Goal: Information Seeking & Learning: Learn about a topic

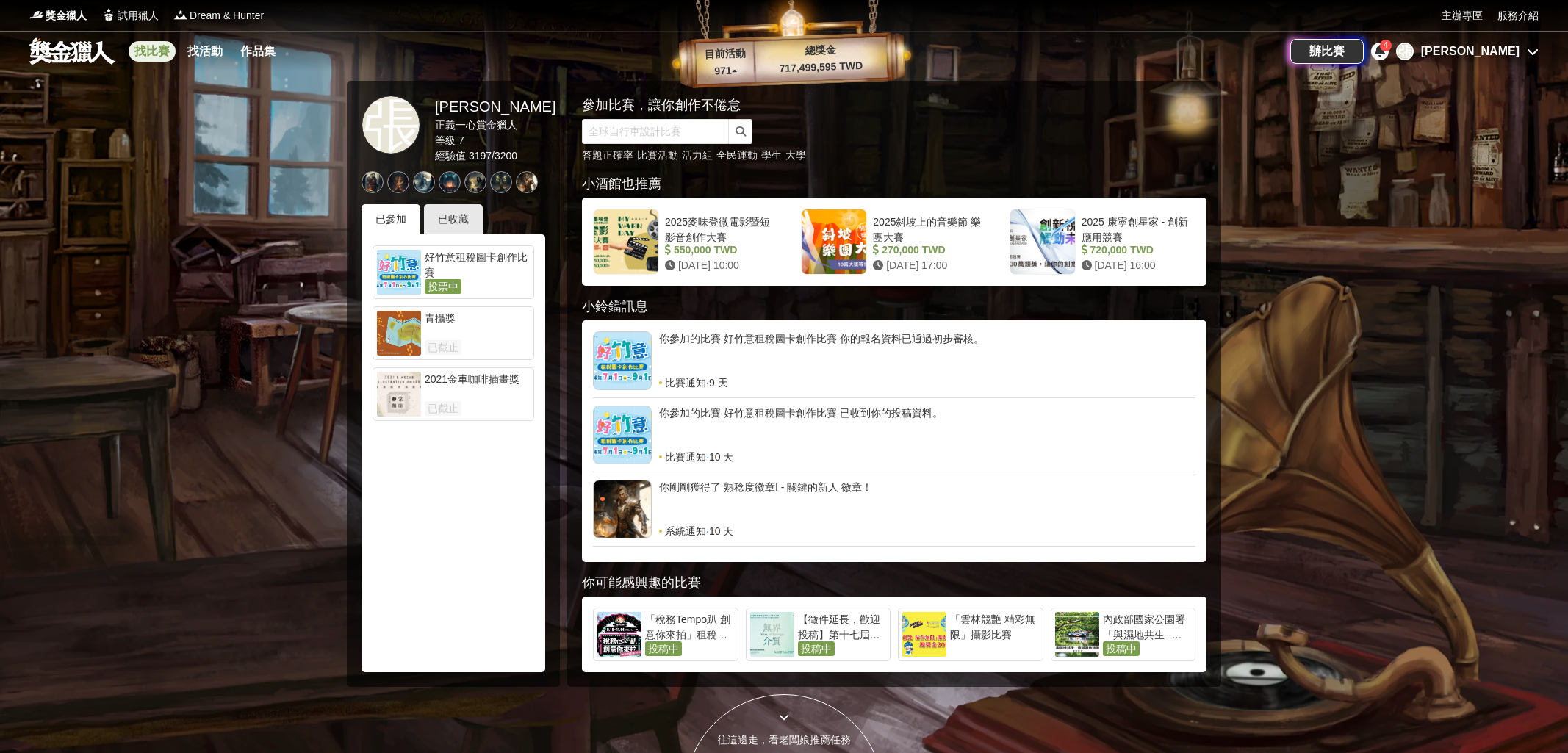
click at [143, 46] on link "找比賽" at bounding box center [152, 51] width 47 height 21
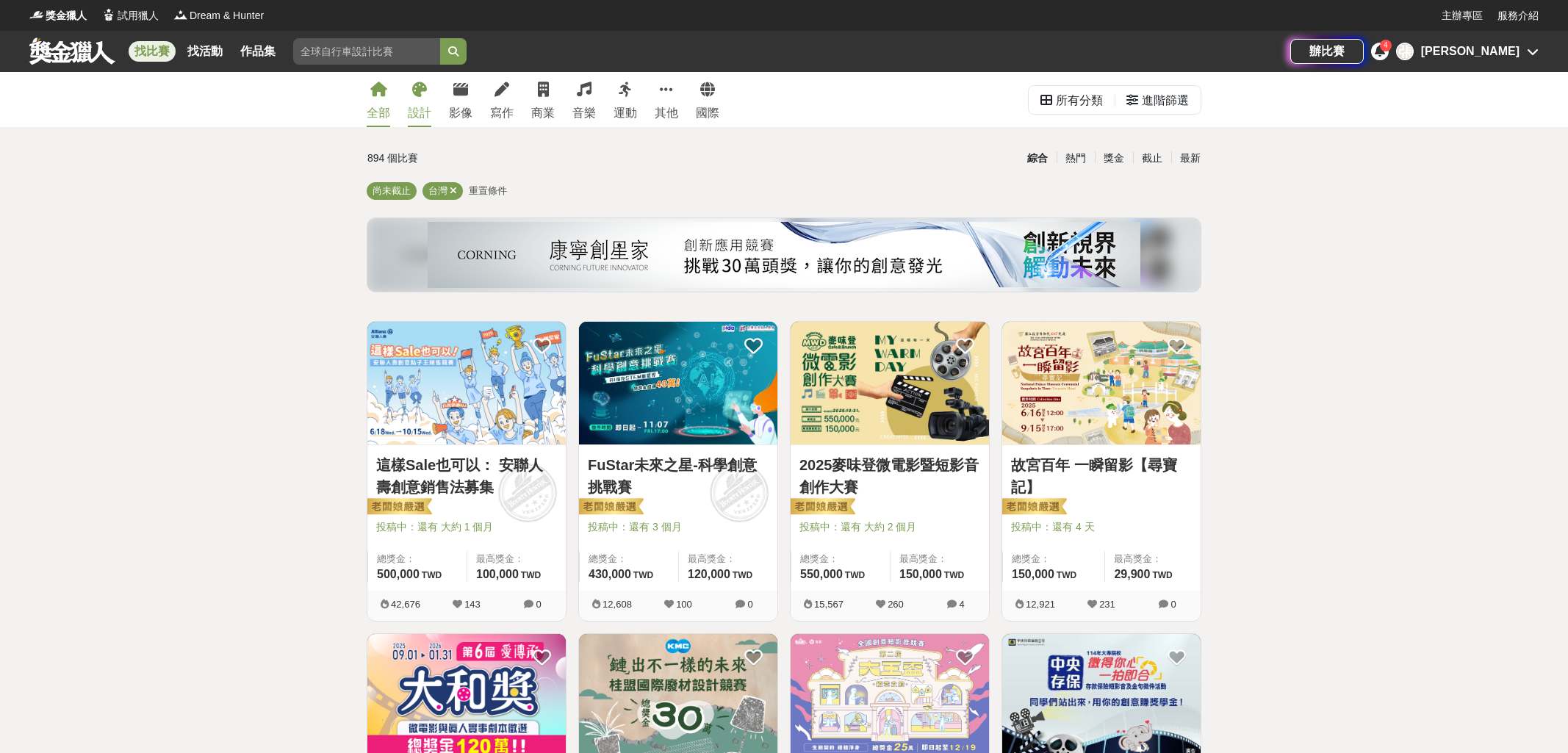
click at [412, 100] on link "設計" at bounding box center [420, 99] width 24 height 55
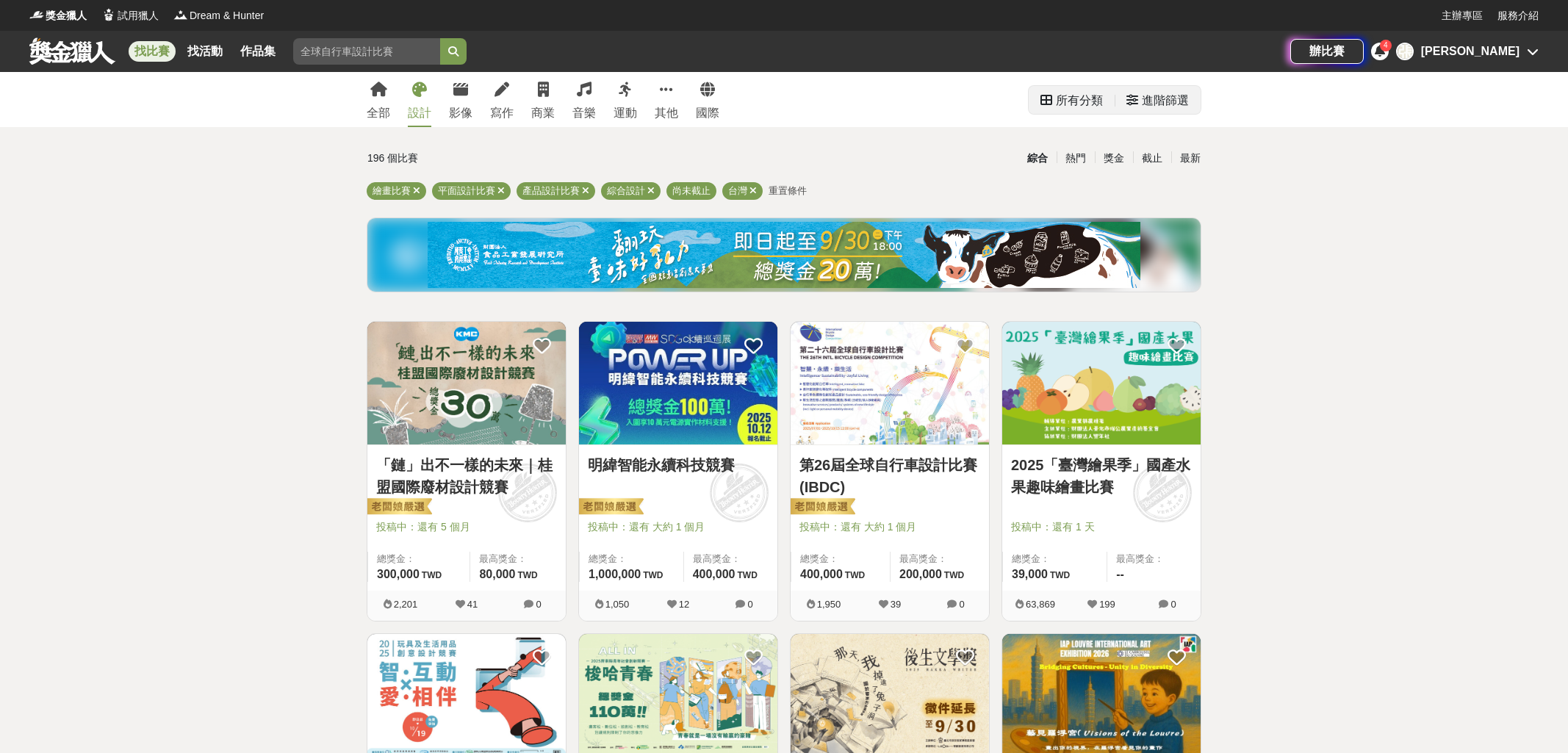
click at [1172, 100] on div "進階篩選" at bounding box center [1165, 100] width 47 height 29
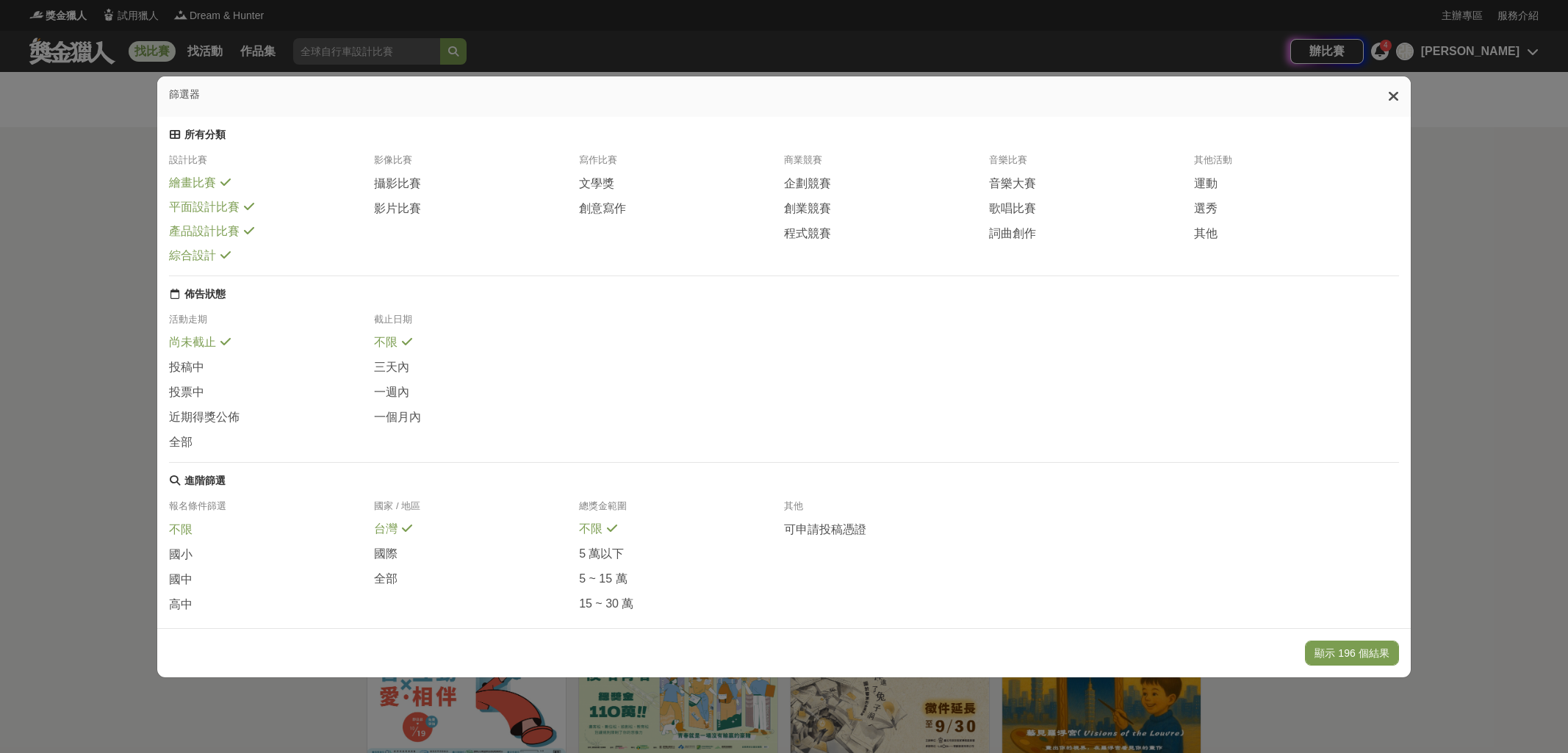
click at [184, 537] on span "不限" at bounding box center [180, 529] width 24 height 15
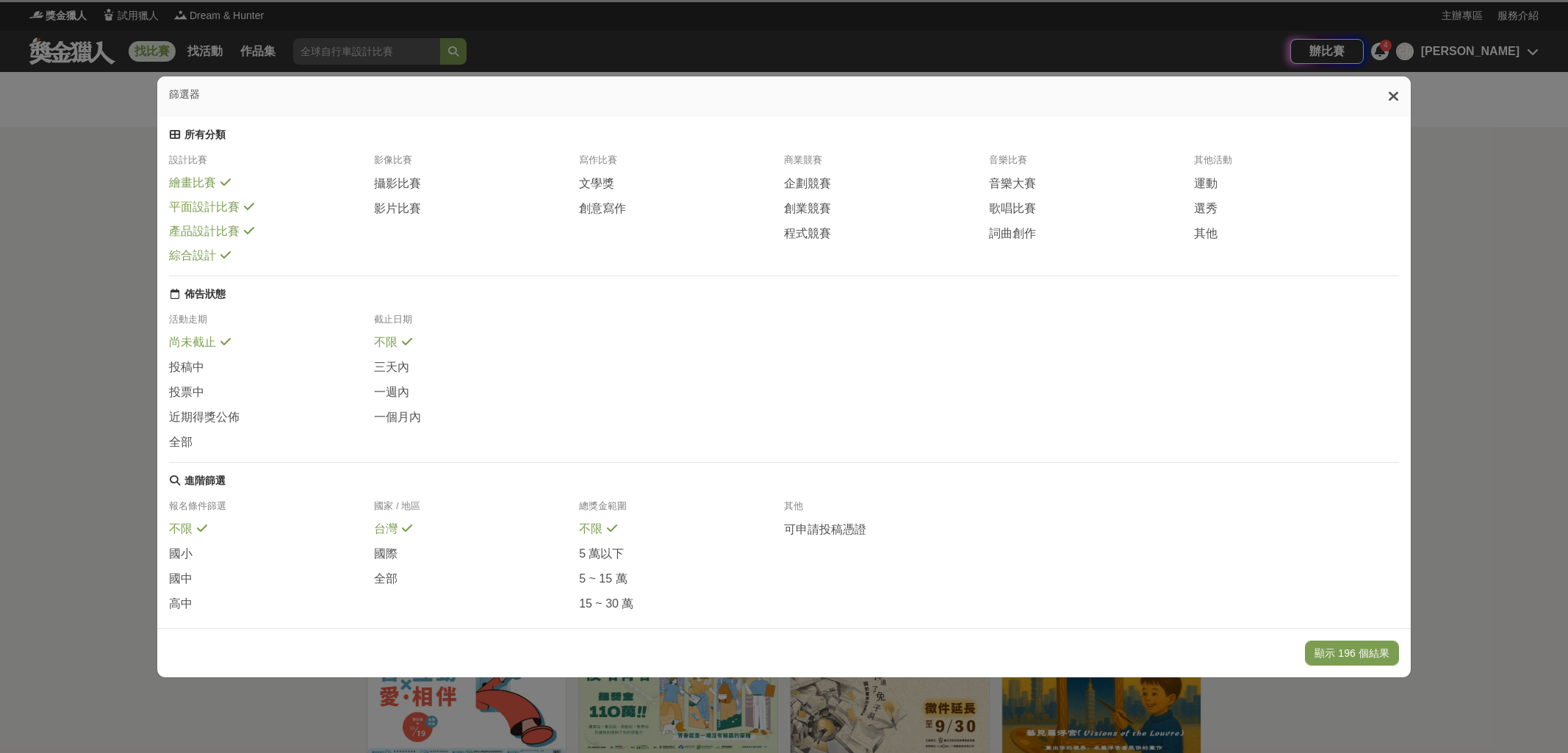
scroll to position [84, 0]
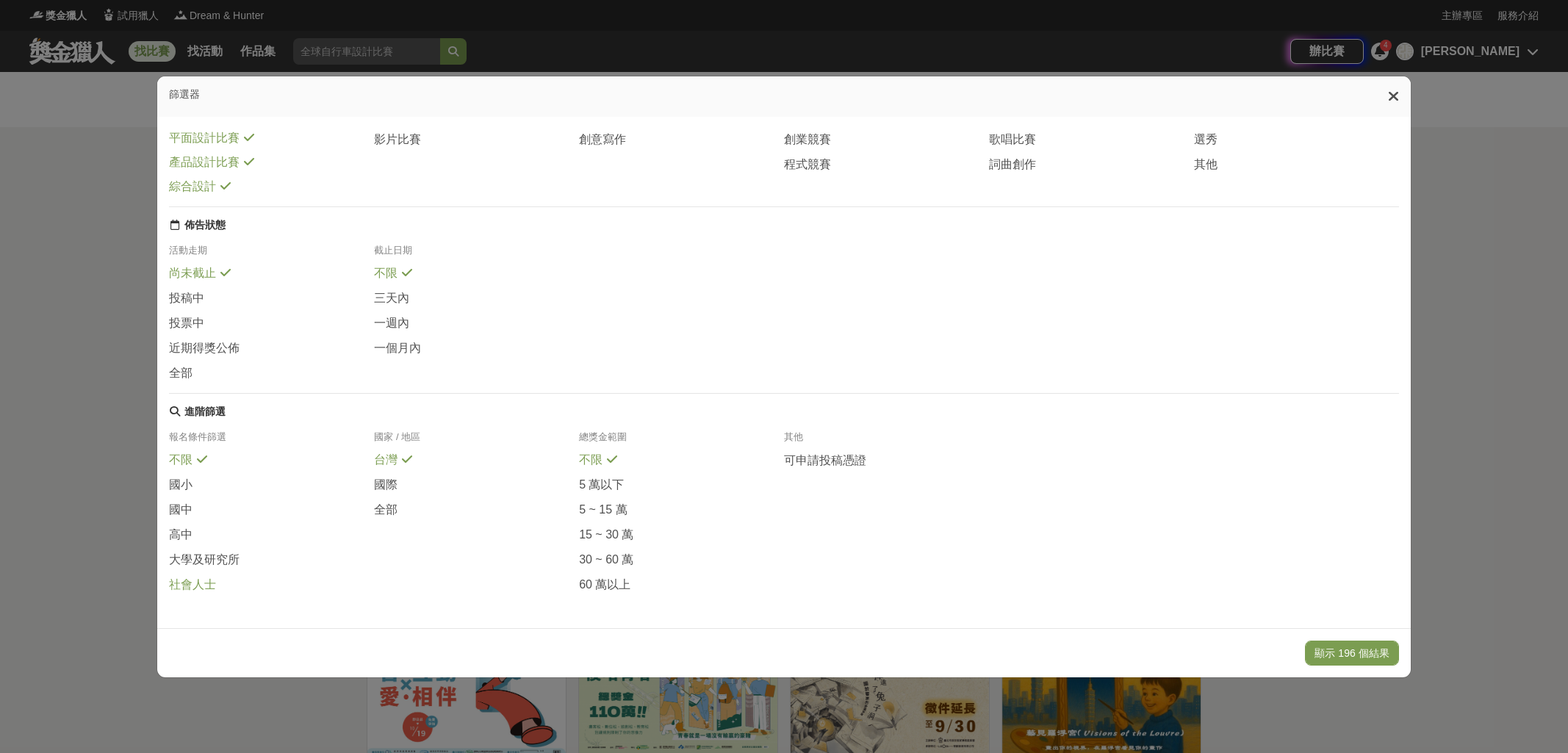
click at [222, 577] on span at bounding box center [225, 582] width 12 height 12
click at [1351, 661] on button "顯示 15 個結果" at bounding box center [1355, 652] width 87 height 25
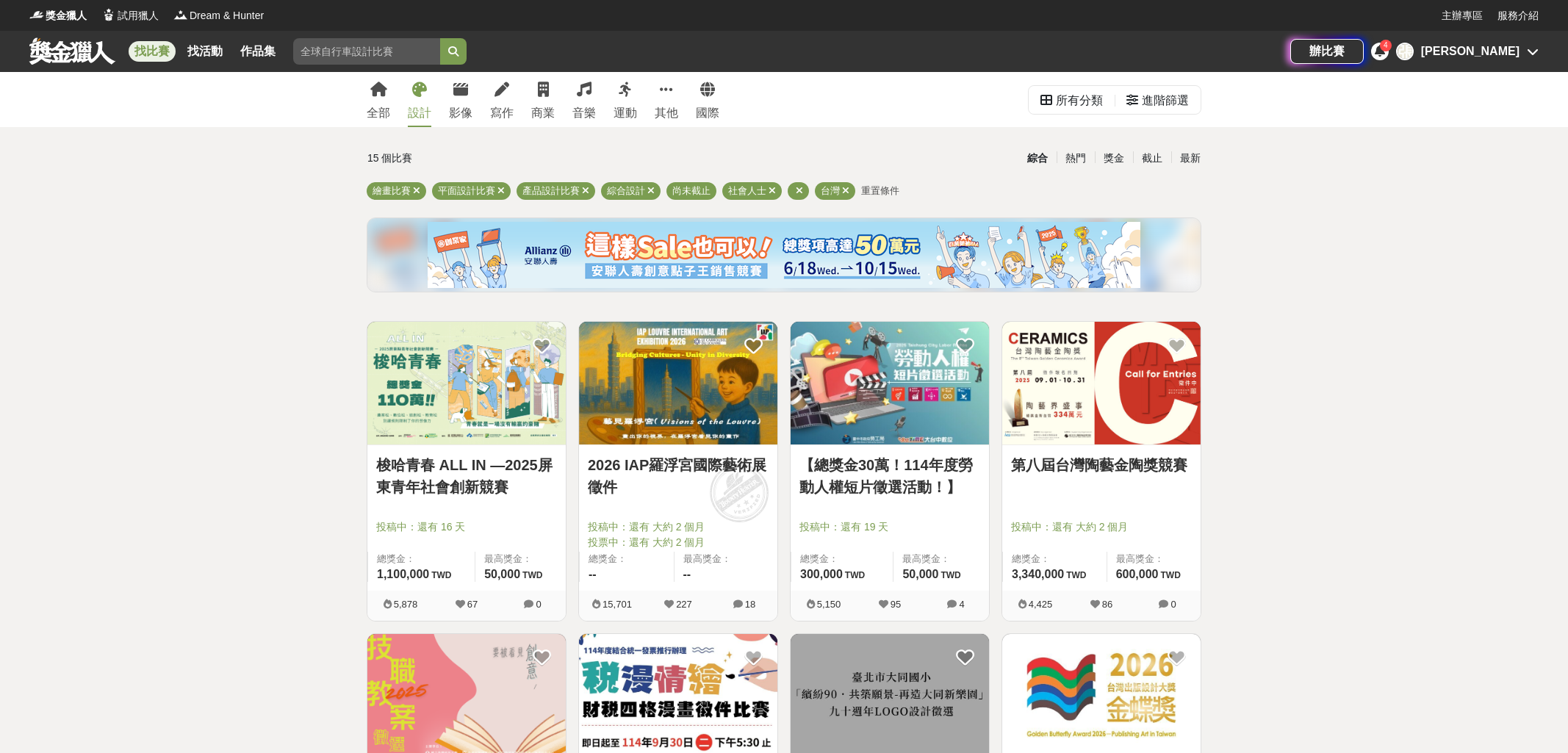
click at [879, 191] on span "重置條件" at bounding box center [880, 190] width 38 height 11
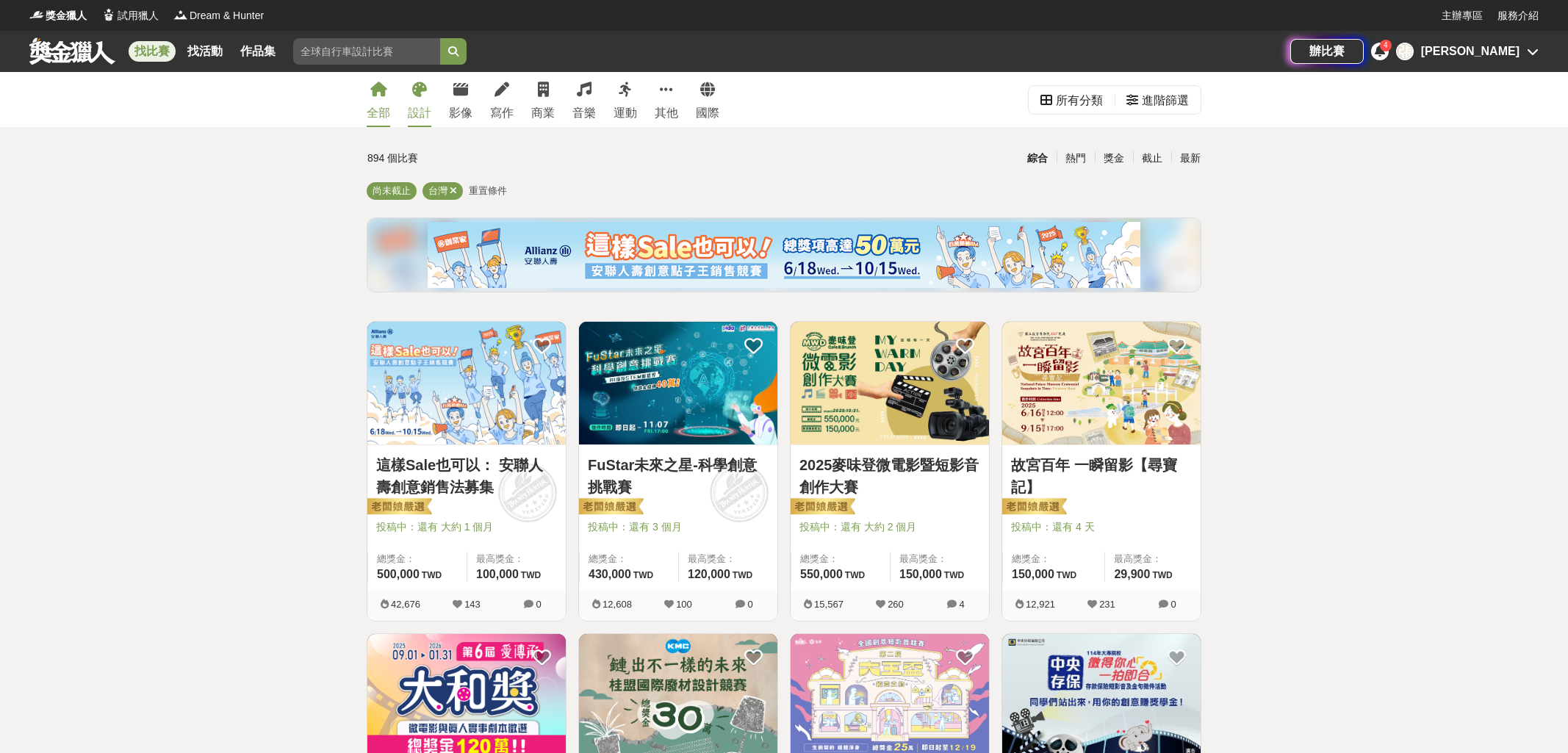
click at [427, 94] on link "設計" at bounding box center [420, 99] width 24 height 55
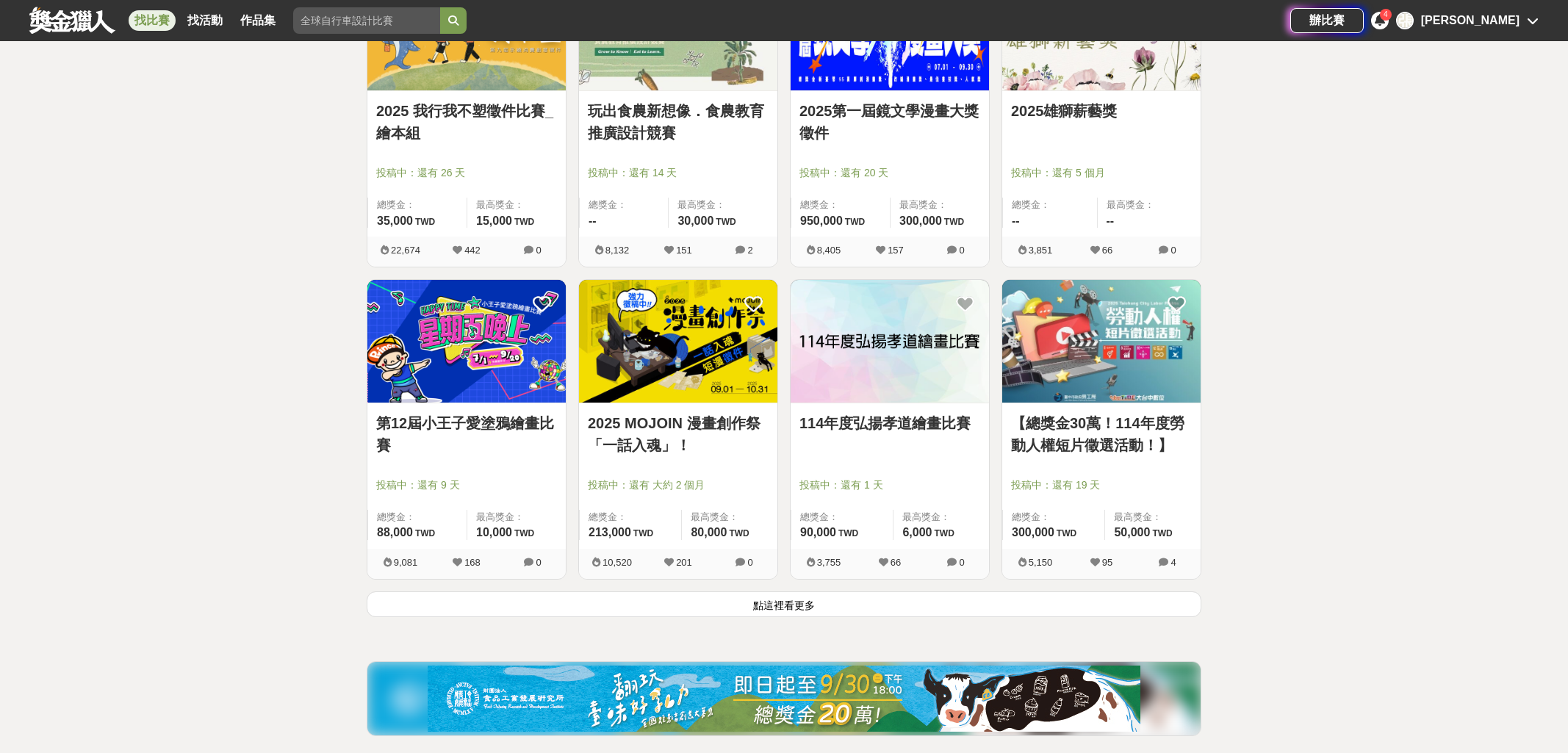
scroll to position [1609, 0]
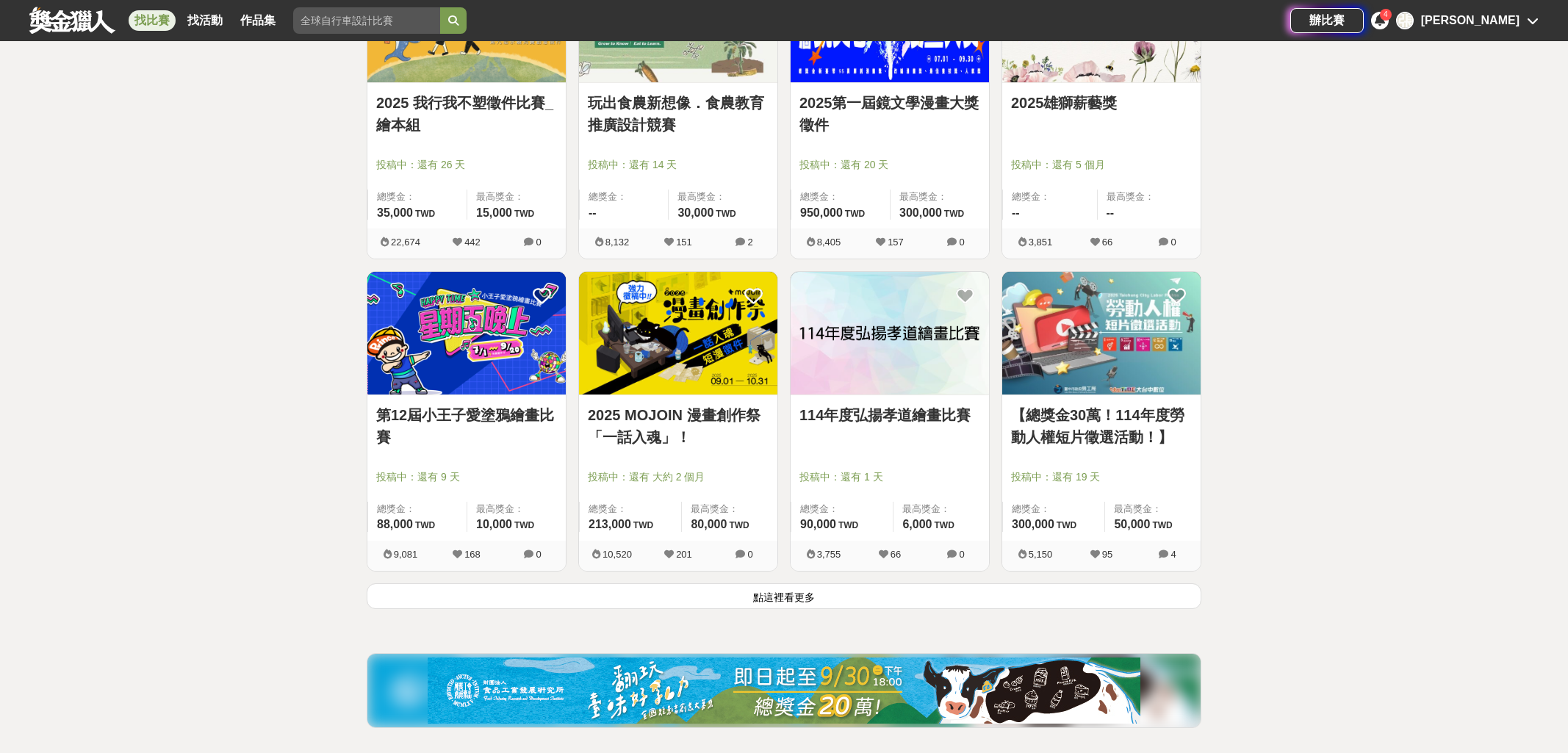
click at [457, 317] on img at bounding box center [466, 332] width 199 height 123
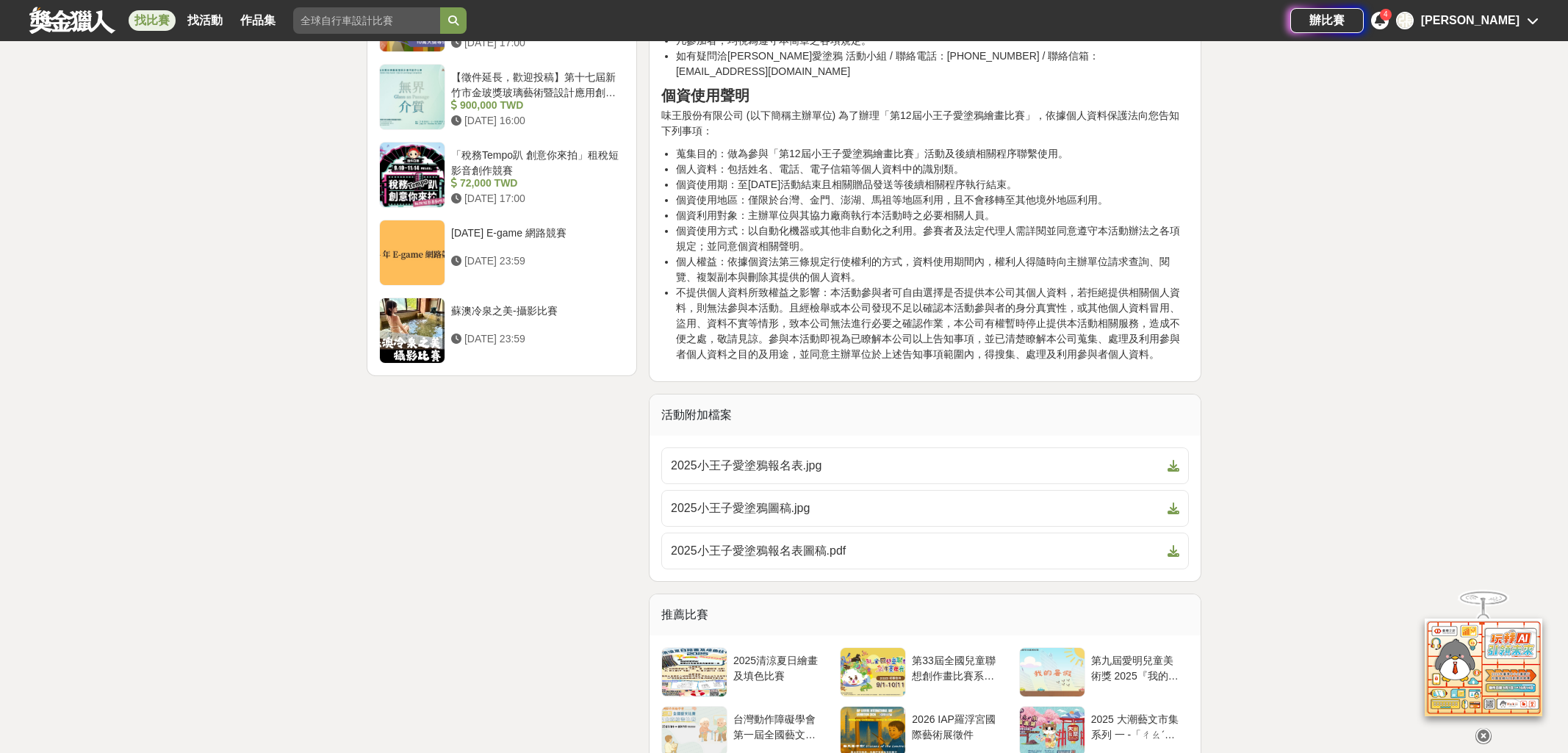
scroll to position [2195, 0]
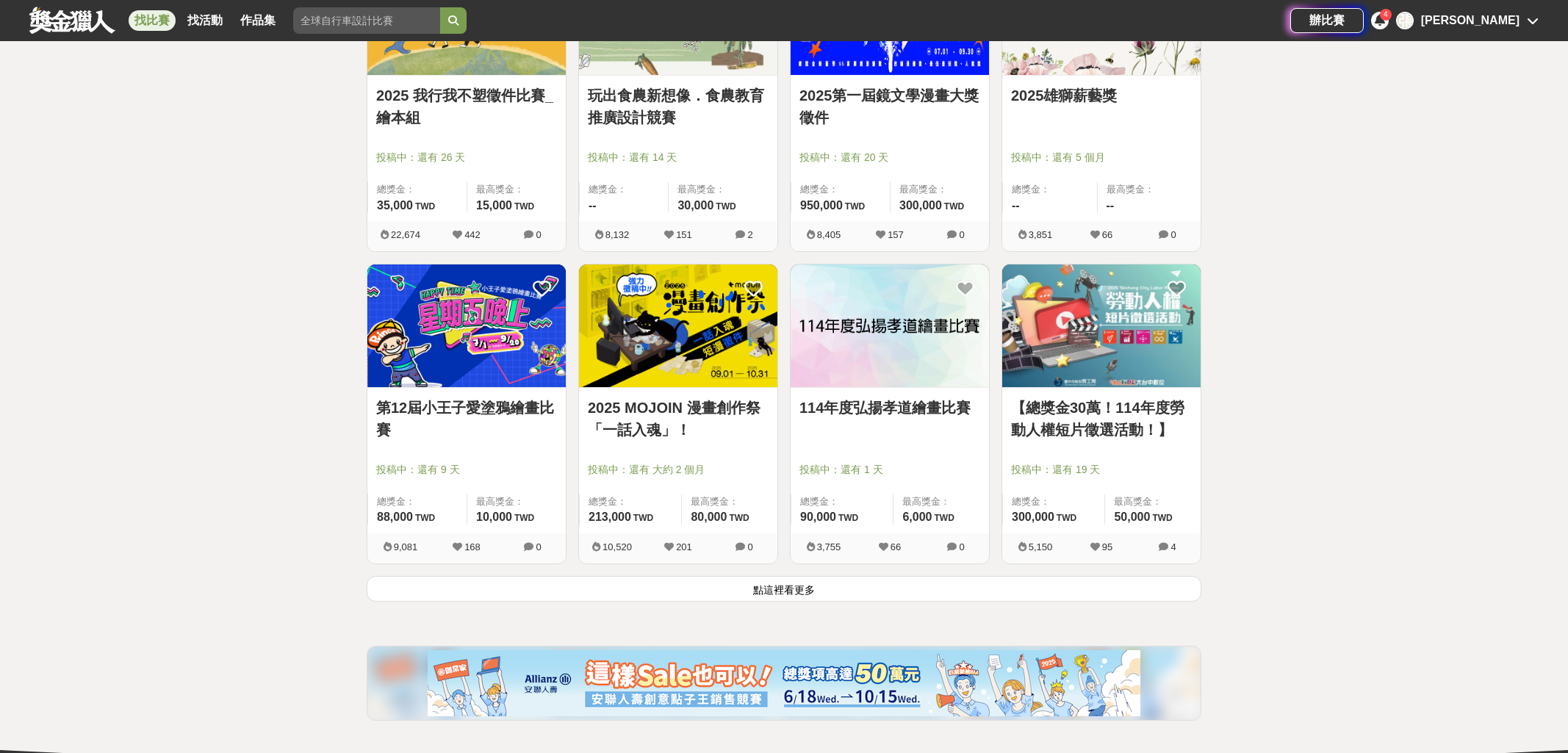
scroll to position [1609, 0]
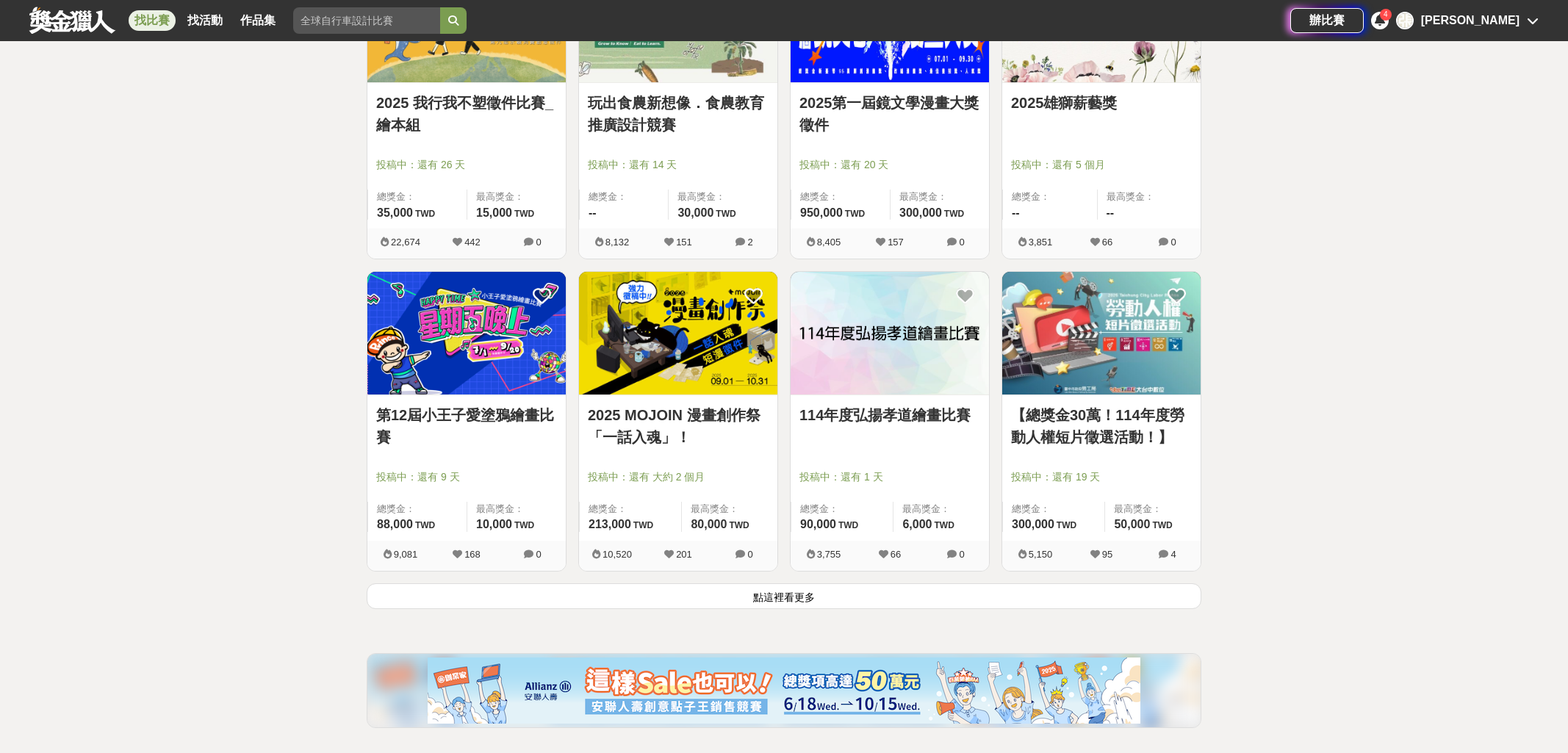
click at [844, 599] on button "點這裡看更多" at bounding box center [784, 595] width 835 height 25
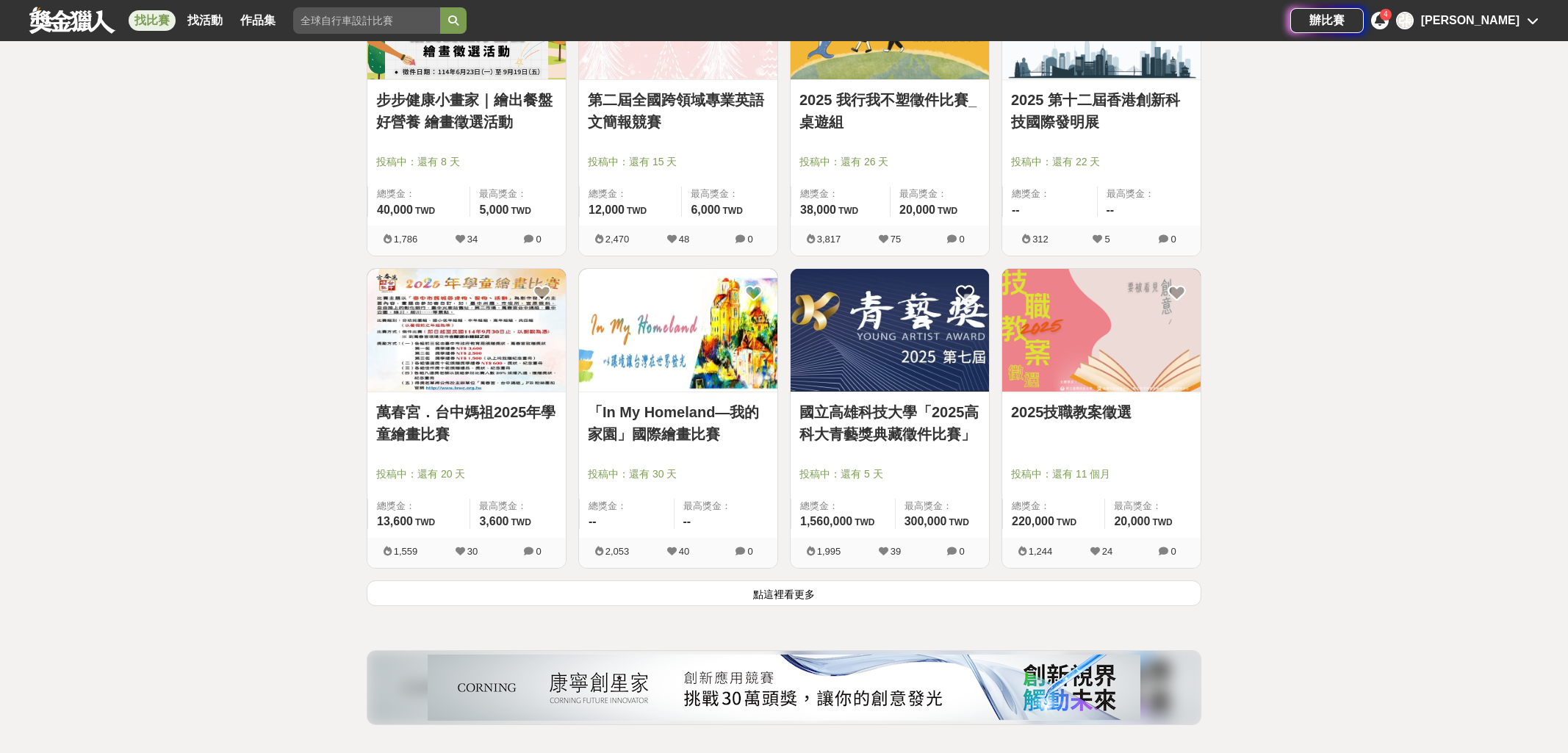
scroll to position [3488, 0]
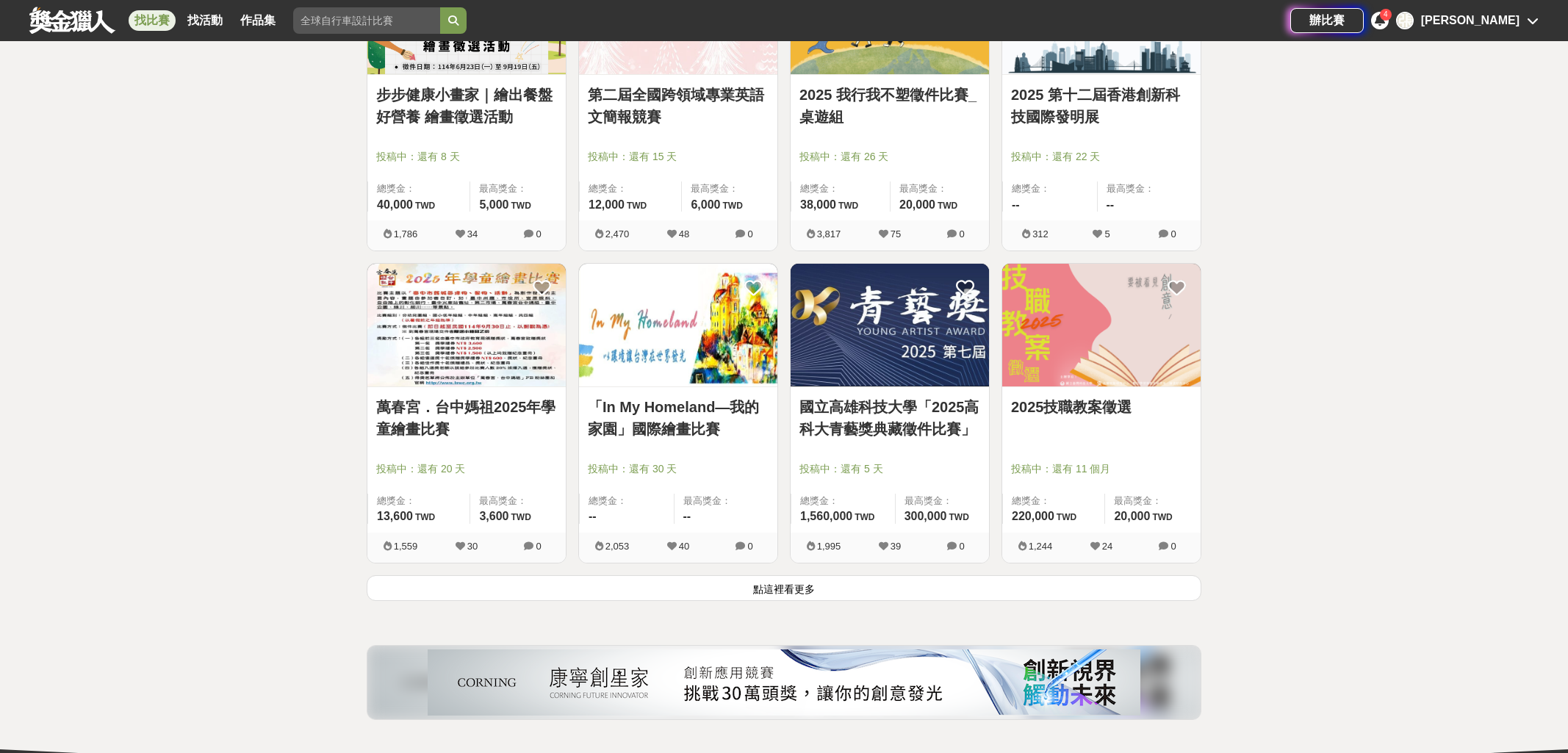
click at [699, 583] on button "點這裡看更多" at bounding box center [784, 587] width 835 height 25
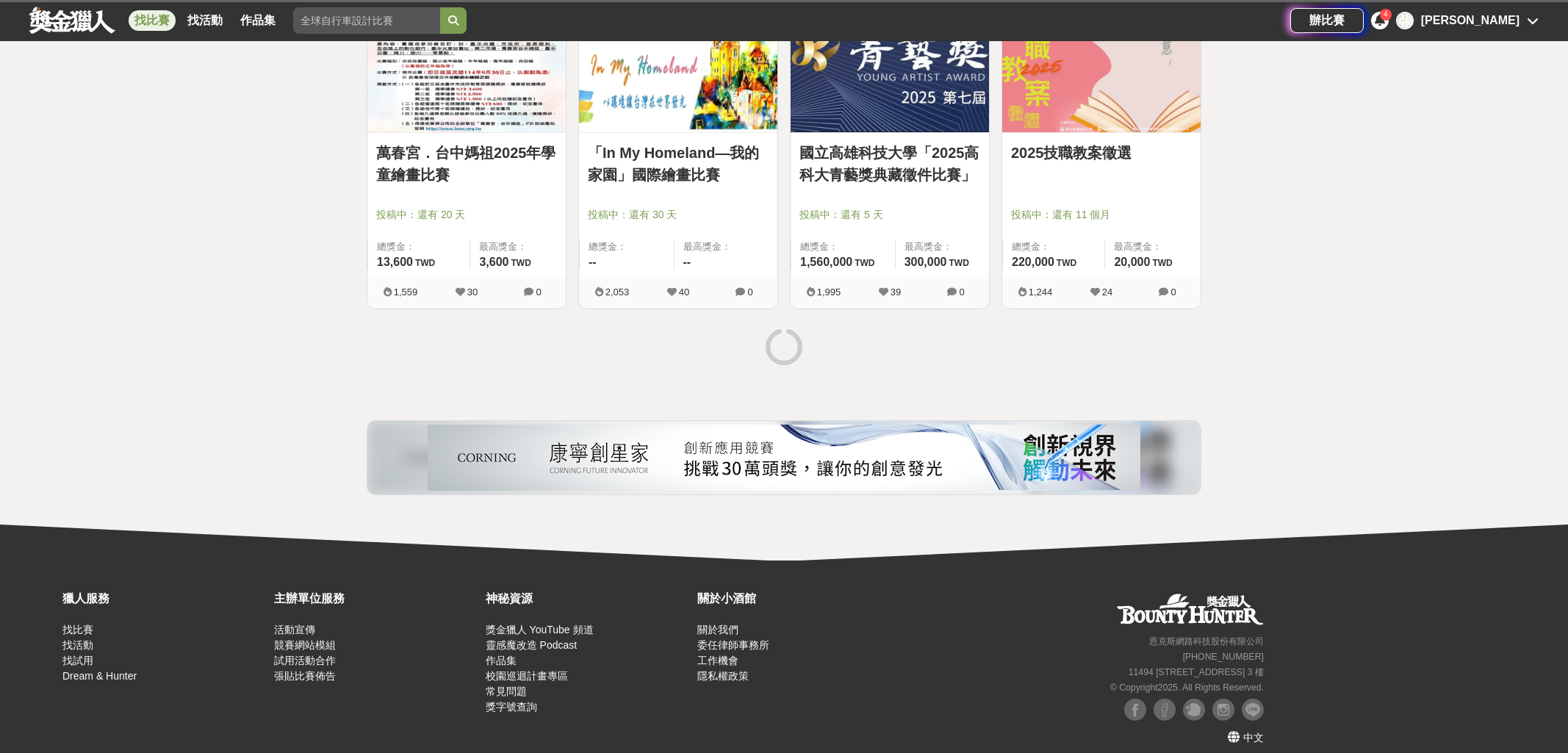
scroll to position [3746, 0]
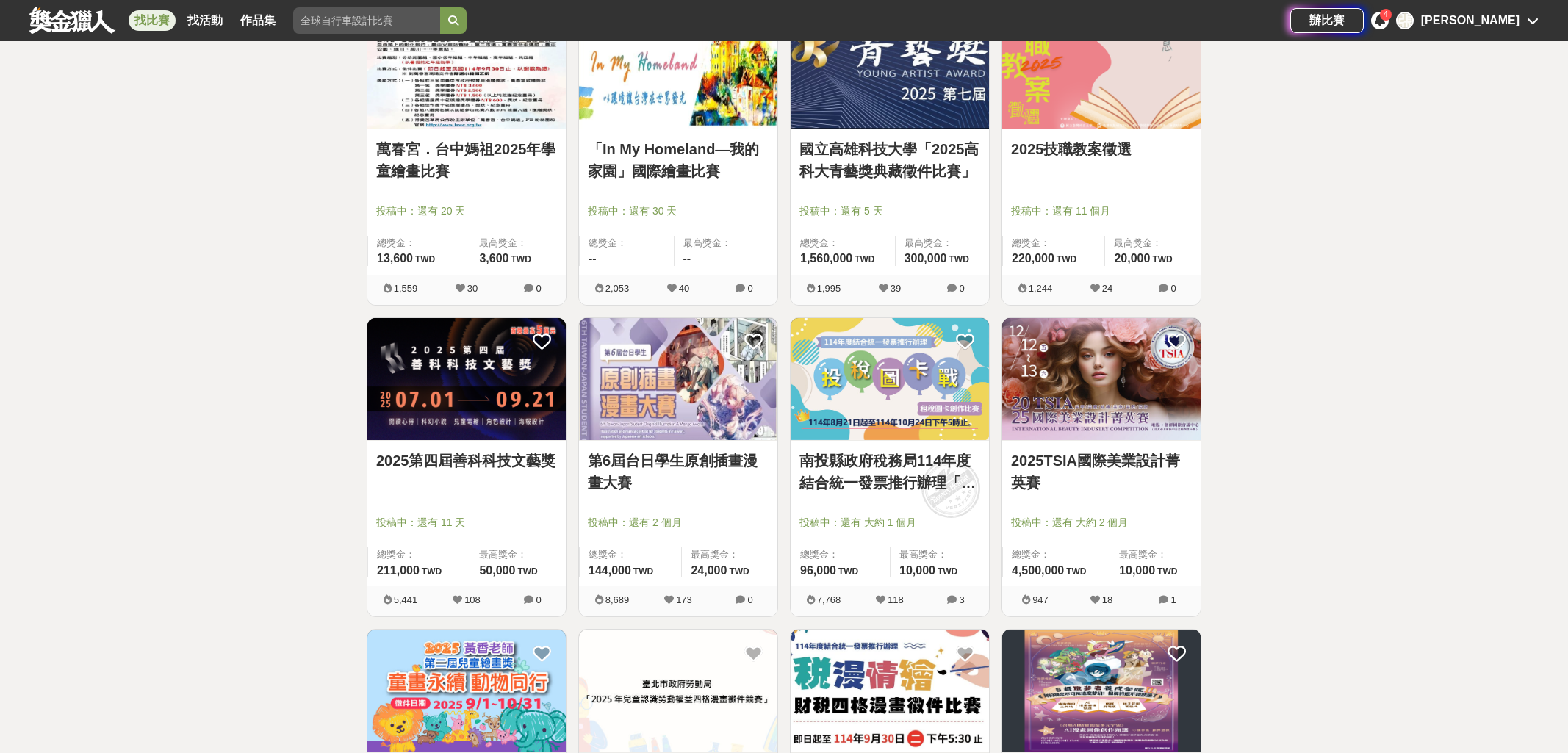
click at [894, 473] on link "南投縣政府稅務局114年度結合統一發票推行辦理「投稅圖卡戰」租稅圖卡創作比賽" at bounding box center [889, 472] width 180 height 44
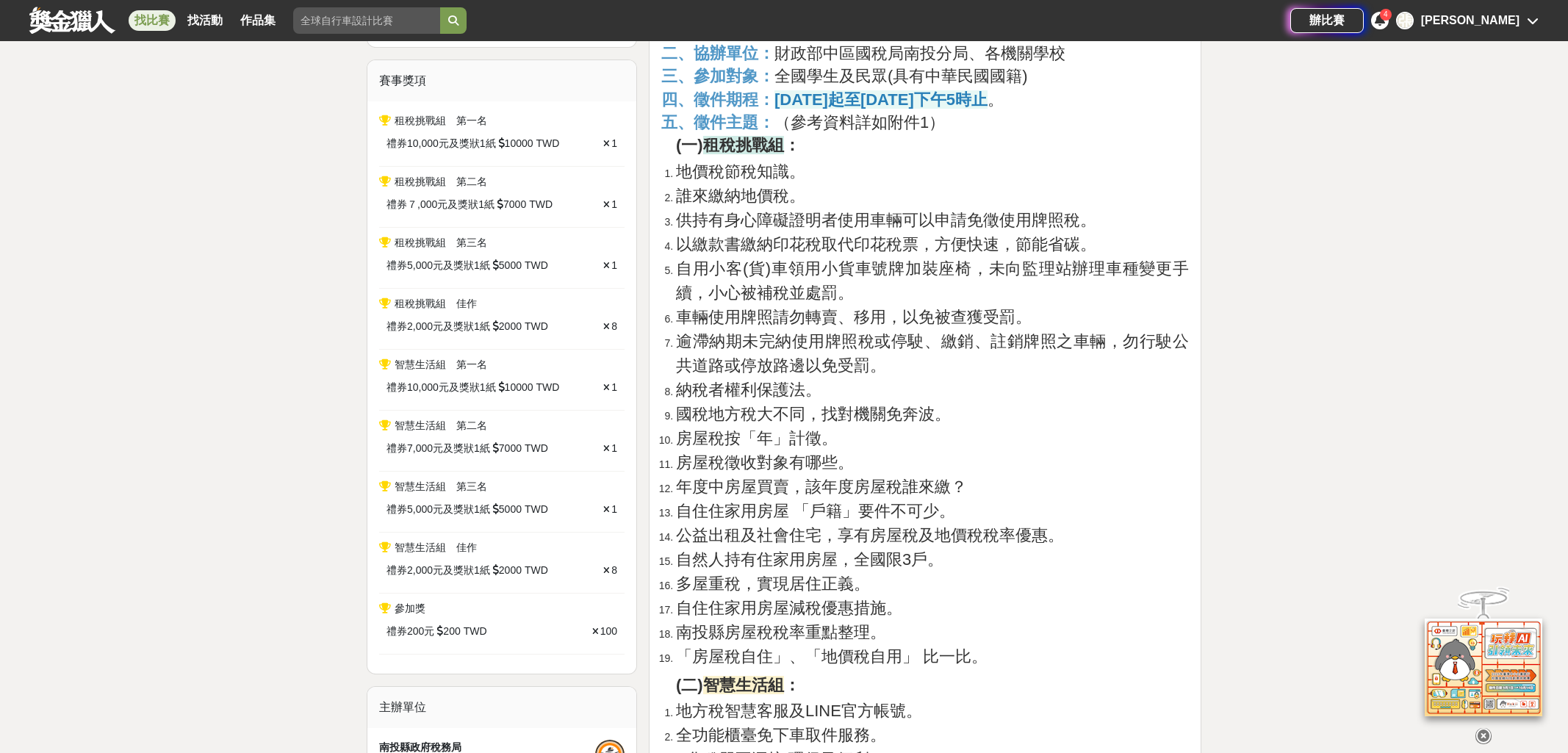
scroll to position [507, 0]
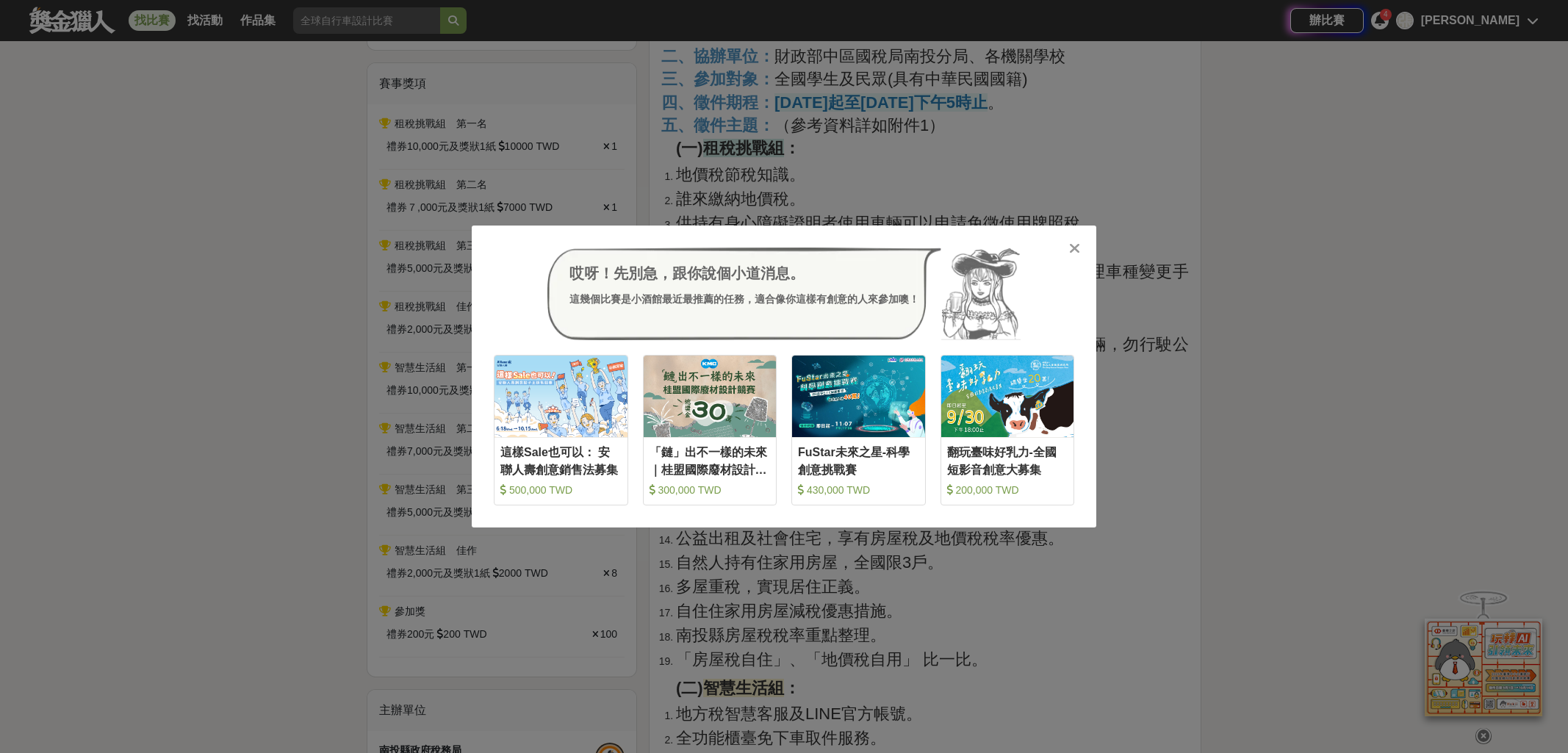
click at [1072, 252] on icon at bounding box center [1074, 249] width 11 height 15
